Goal: Task Accomplishment & Management: Use online tool/utility

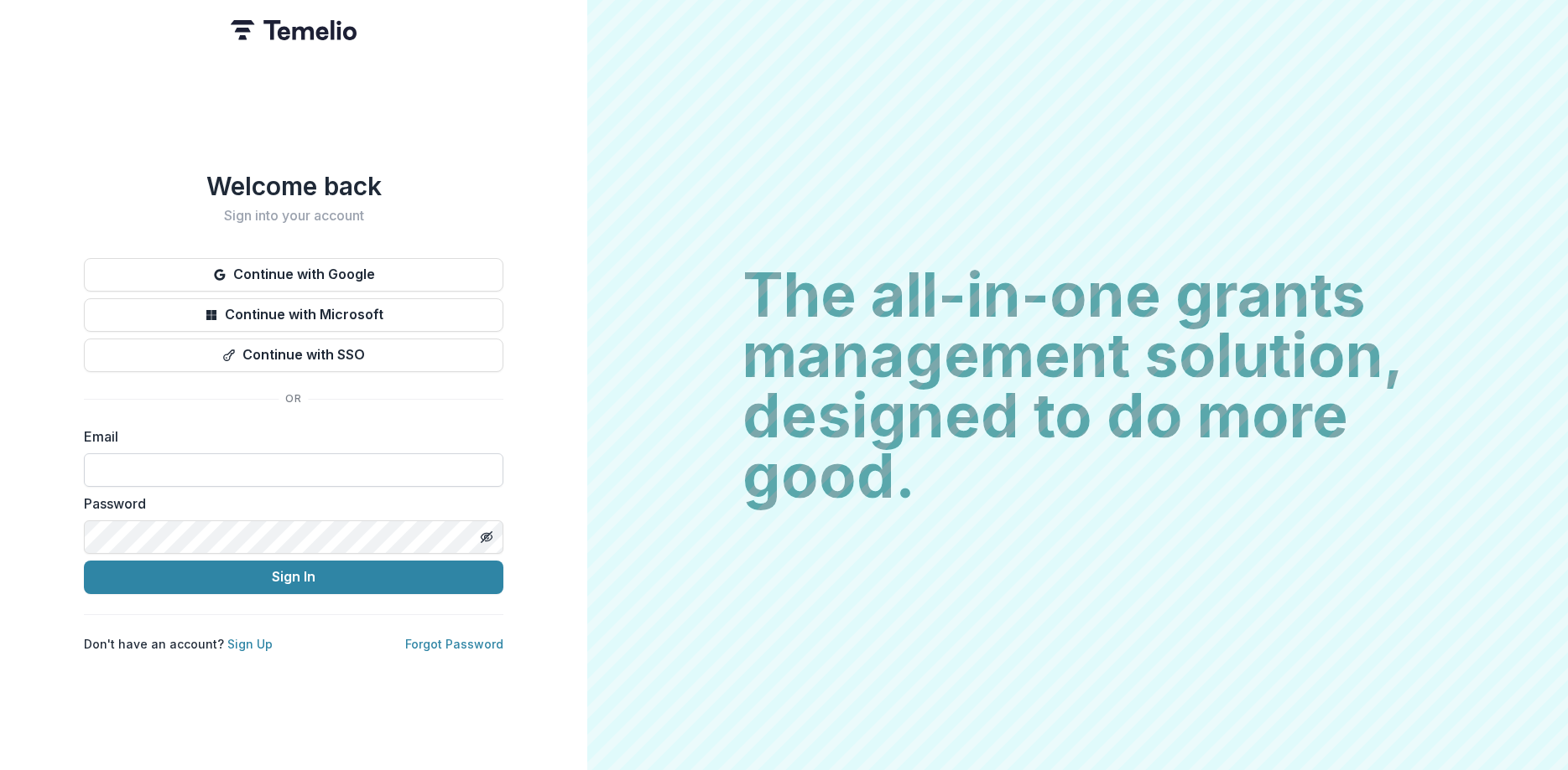
click at [367, 457] on input at bounding box center [293, 470] width 420 height 34
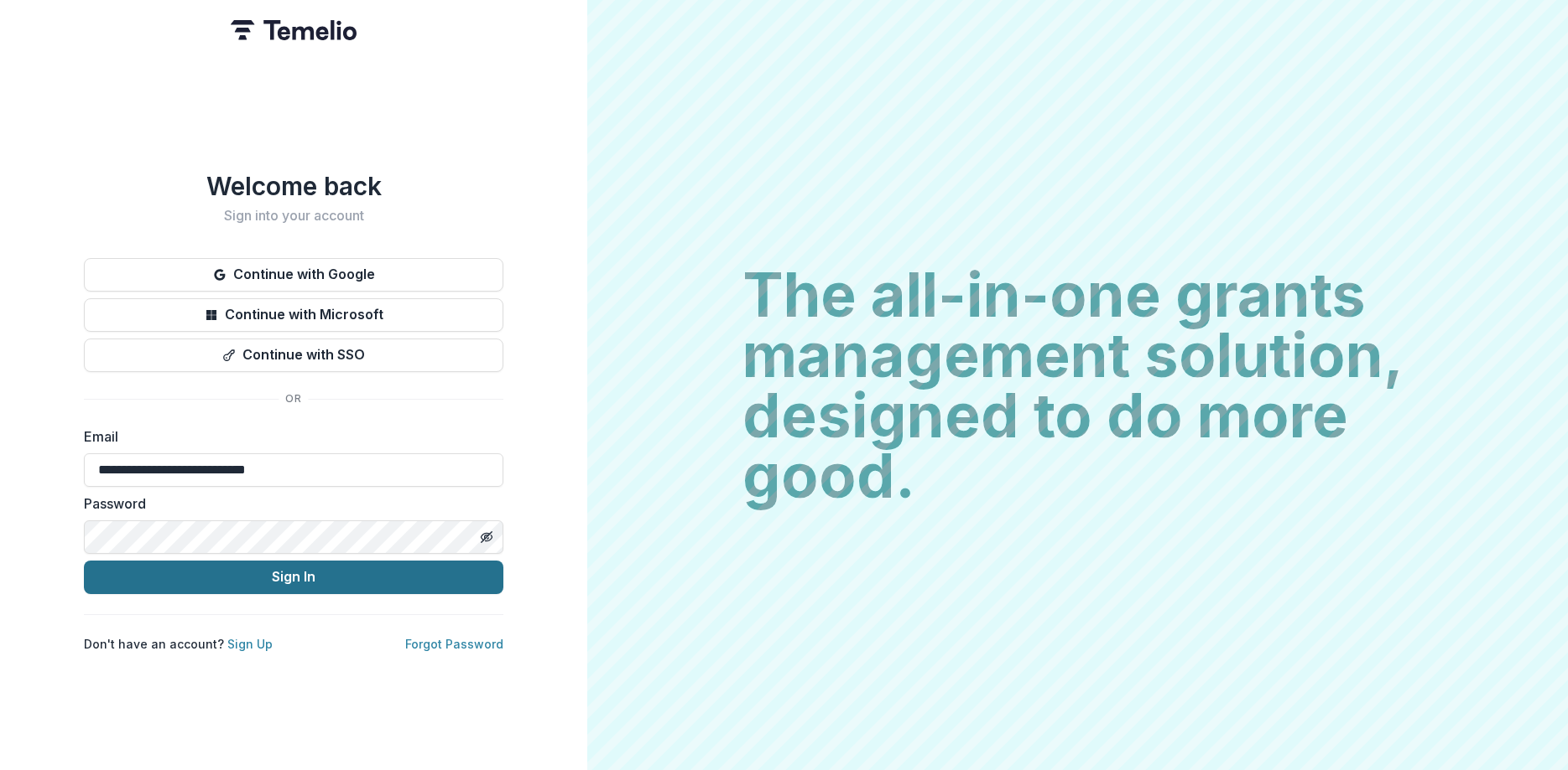
type input "**********"
click at [337, 570] on button "Sign In" at bounding box center [293, 577] width 420 height 34
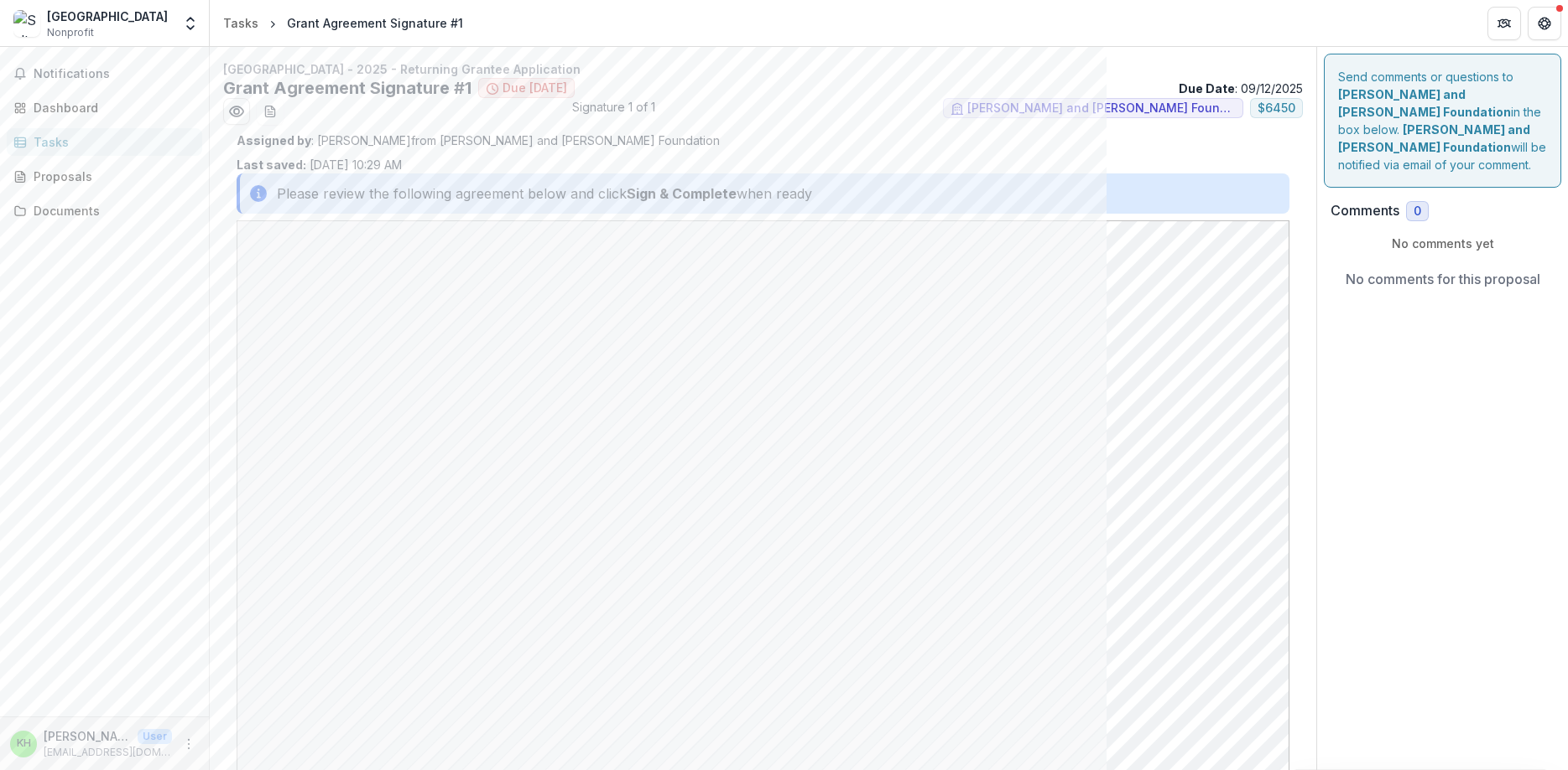
click at [655, 199] on strong "Sign & Complete" at bounding box center [681, 194] width 110 height 20
